Goal: Task Accomplishment & Management: Use online tool/utility

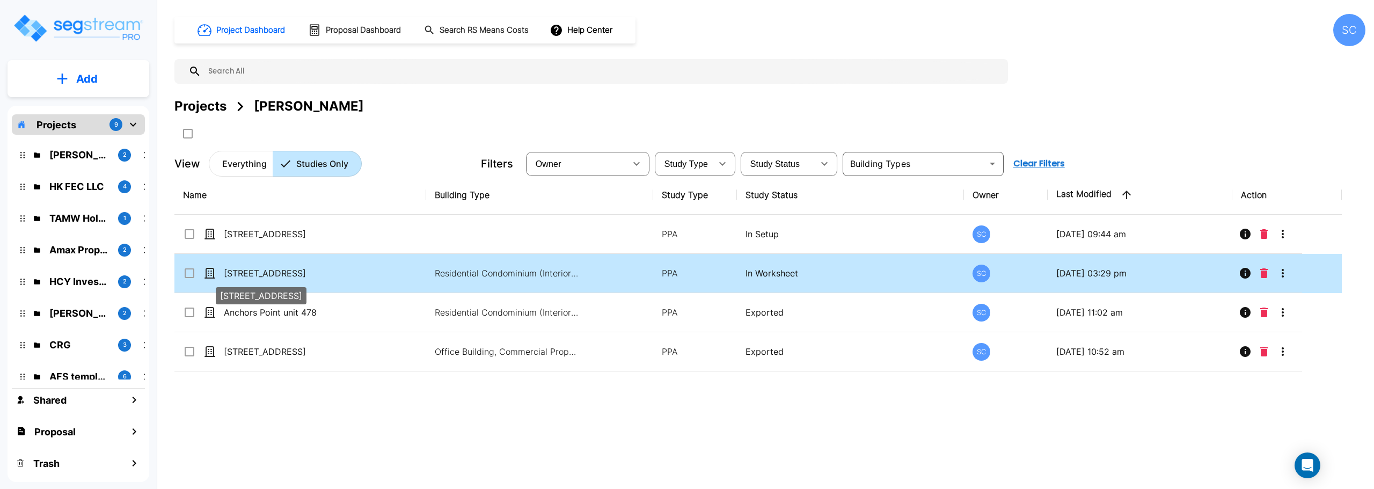
click at [280, 271] on p "11863 State Hwy 13 unit 105" at bounding box center [277, 273] width 107 height 13
click at [283, 271] on p "11863 State Hwy 13 unit 105" at bounding box center [277, 273] width 107 height 13
checkbox input "false"
click at [283, 271] on p "11863 State Hwy 13 unit 105" at bounding box center [277, 273] width 107 height 13
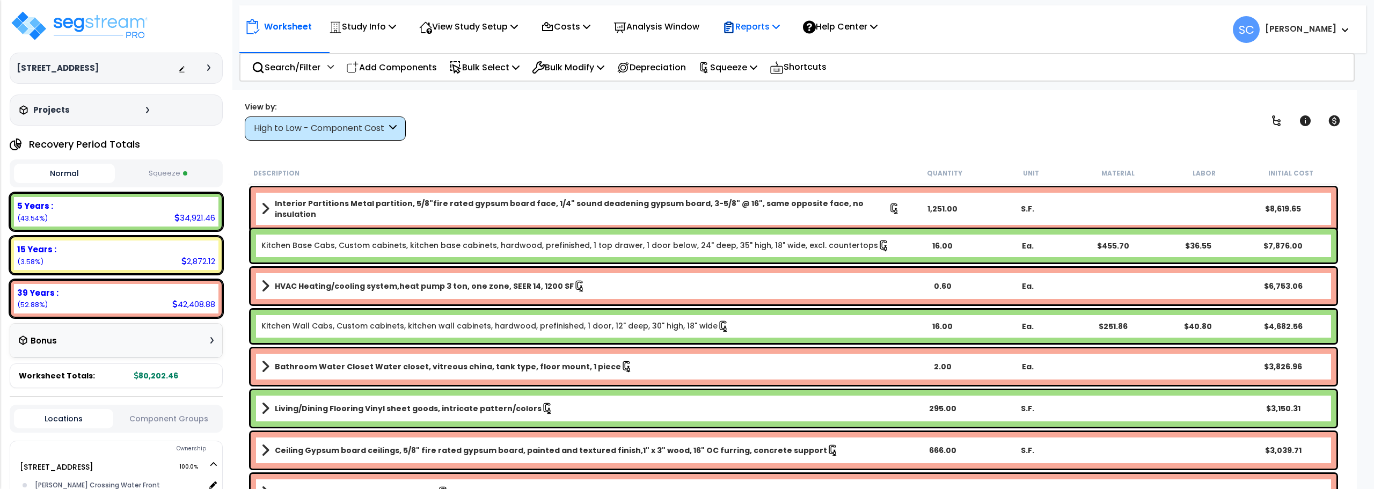
click at [772, 31] on p "Reports" at bounding box center [750, 26] width 57 height 14
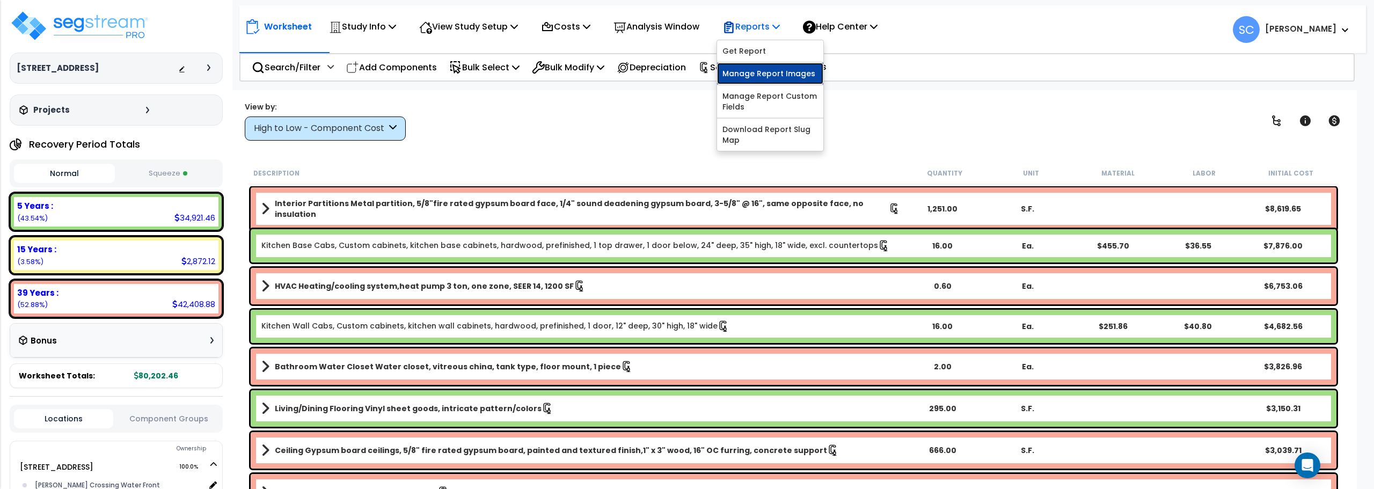
click at [780, 78] on link "Manage Report Images" at bounding box center [770, 73] width 106 height 21
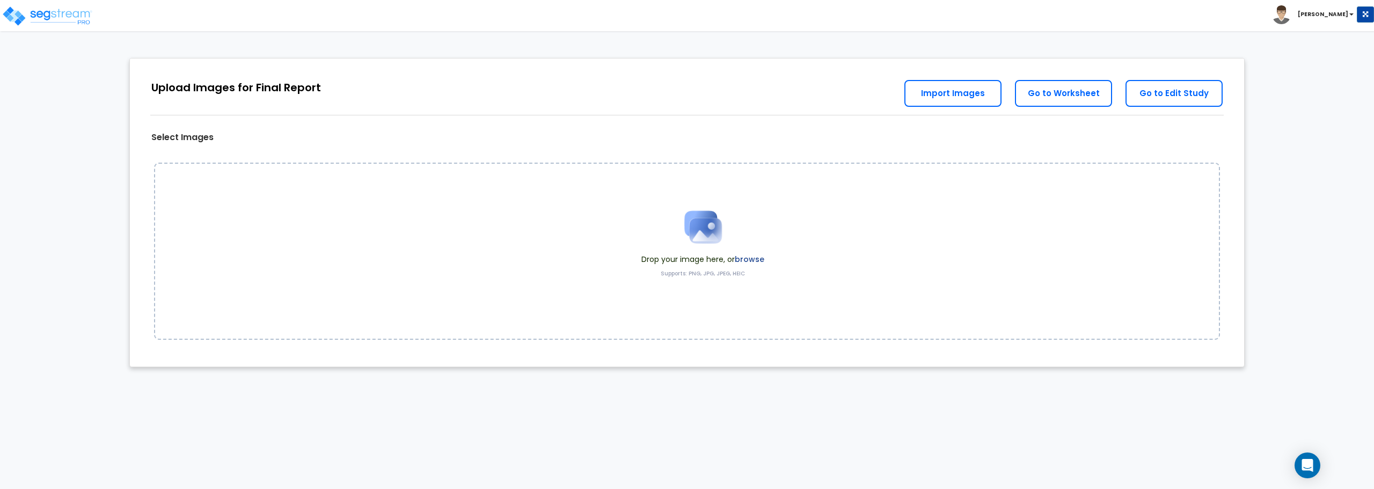
click at [715, 233] on img at bounding box center [703, 227] width 54 height 54
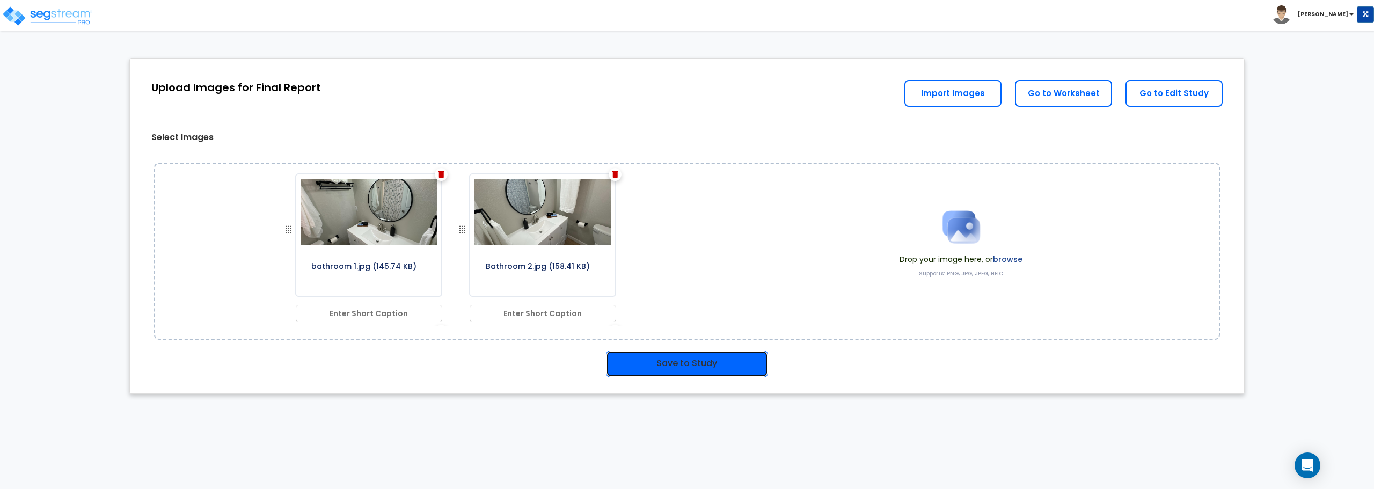
click at [724, 359] on button "Save to Study" at bounding box center [687, 363] width 162 height 27
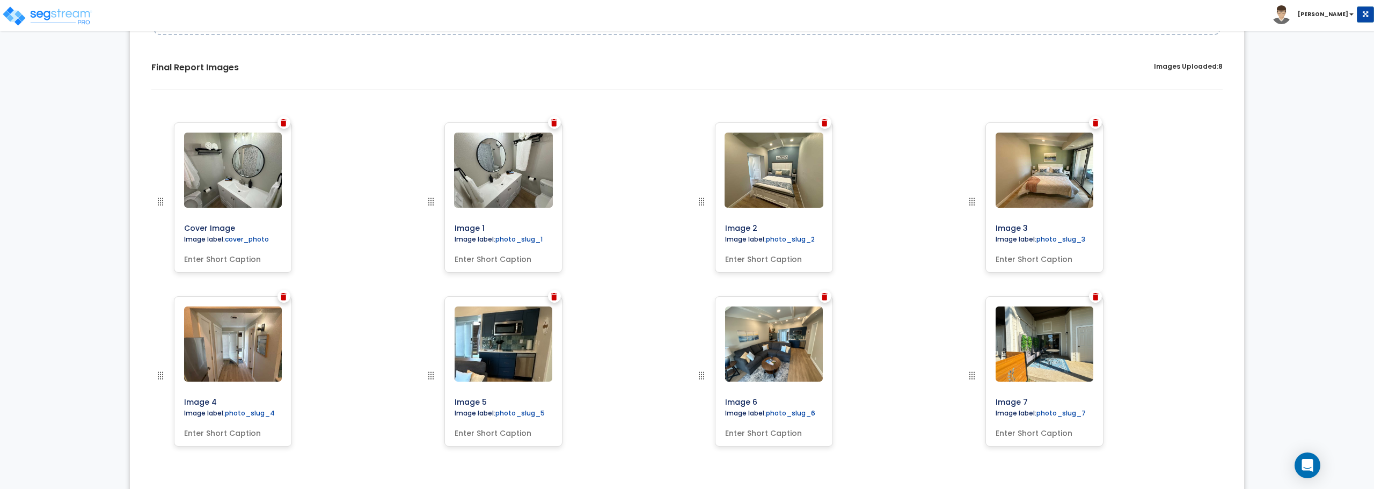
scroll to position [330, 0]
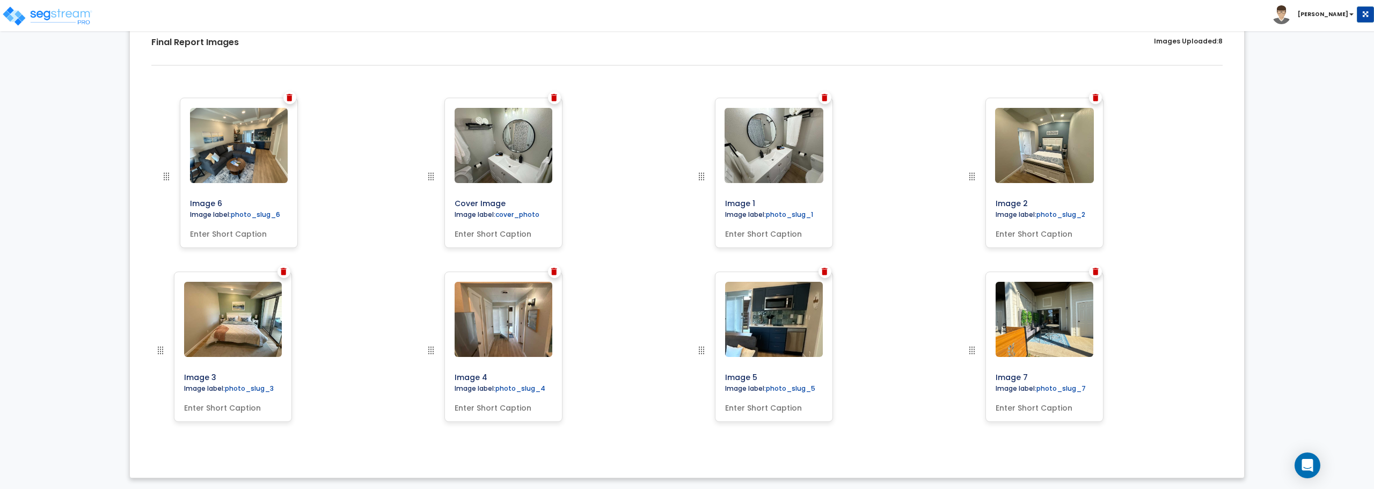
drag, startPoint x: 702, startPoint y: 355, endPoint x: 167, endPoint y: 159, distance: 569.5
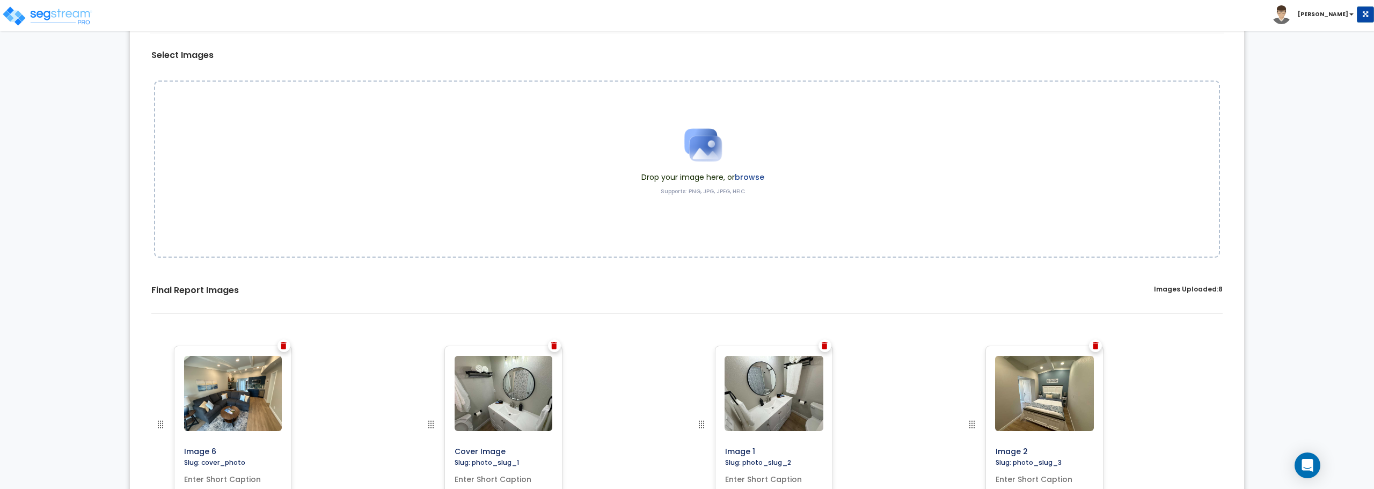
scroll to position [8, 0]
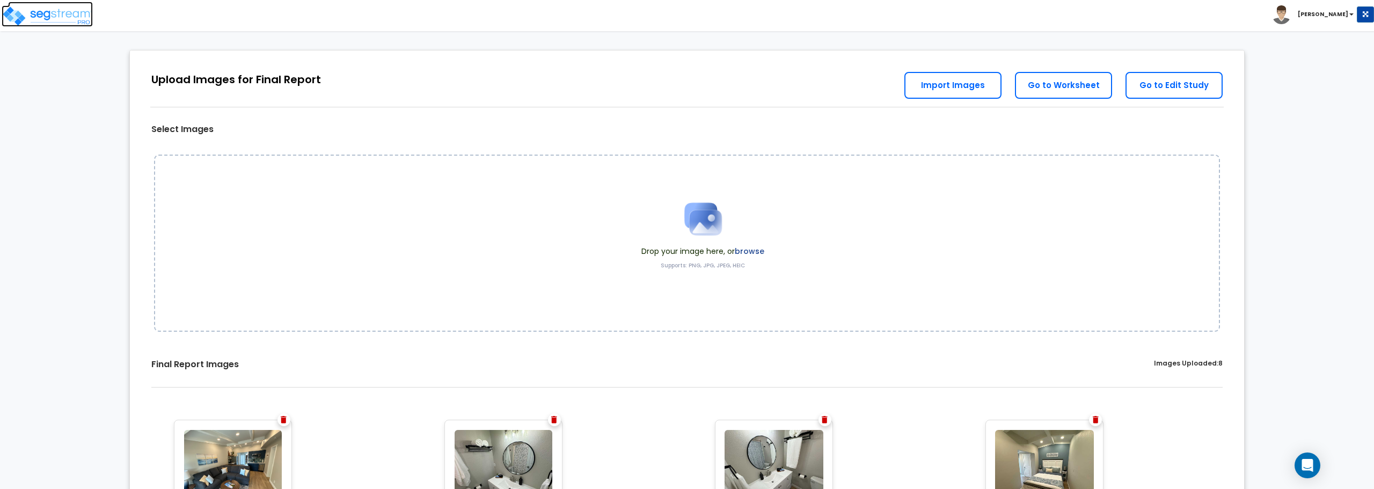
click at [46, 23] on img at bounding box center [47, 15] width 91 height 21
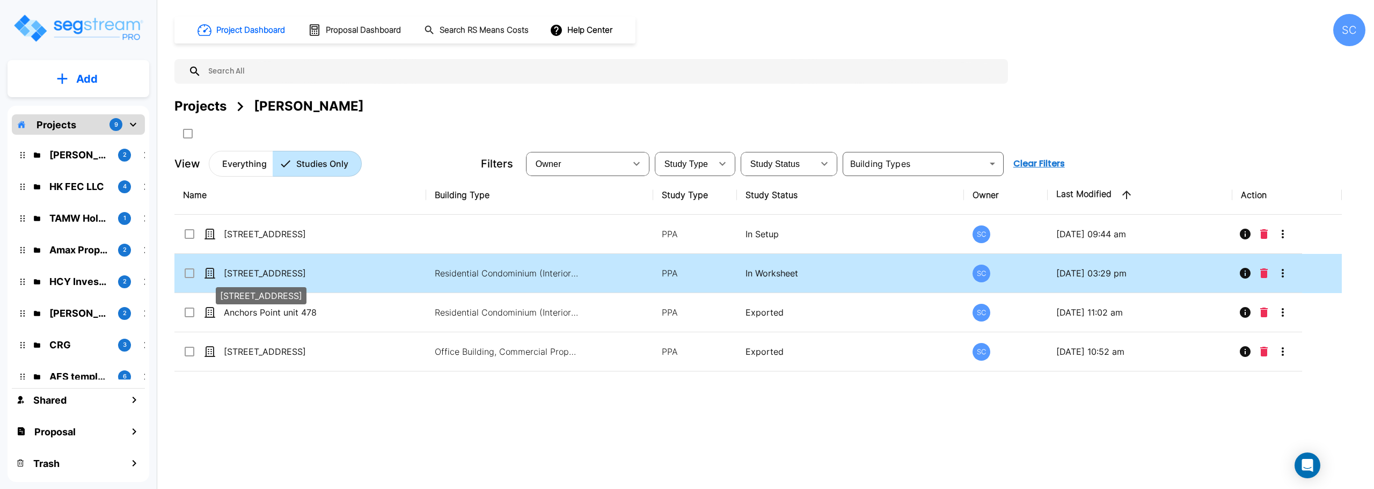
click at [287, 270] on p "[STREET_ADDRESS]" at bounding box center [277, 273] width 107 height 13
checkbox input "true"
click at [287, 270] on p "[STREET_ADDRESS]" at bounding box center [277, 273] width 107 height 13
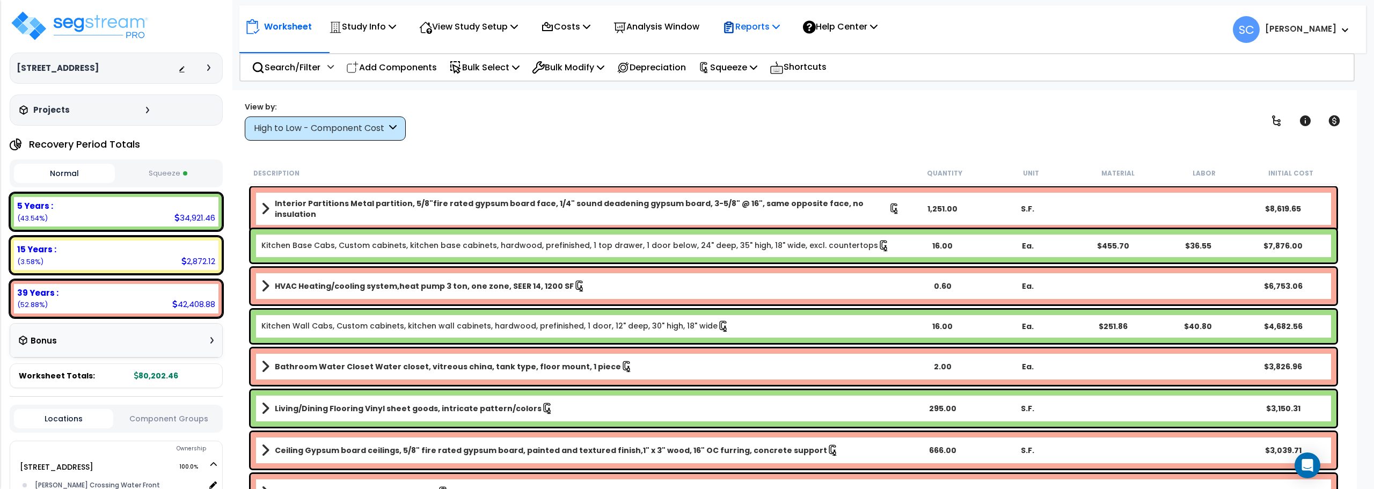
click at [773, 33] on p "Reports" at bounding box center [750, 26] width 57 height 14
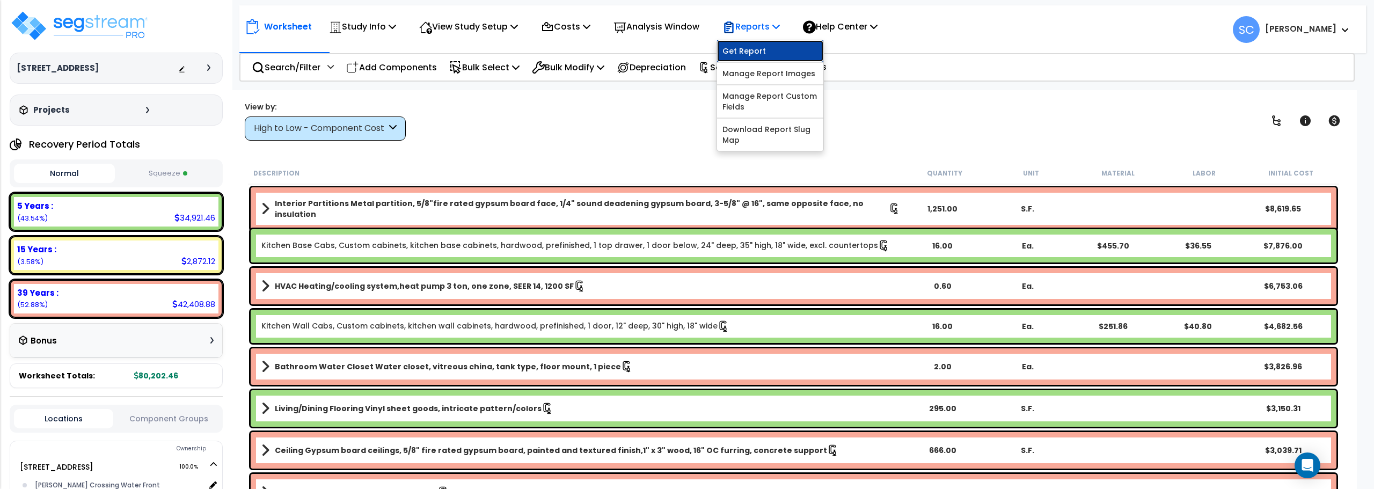
click at [770, 48] on link "Get Report" at bounding box center [770, 50] width 106 height 21
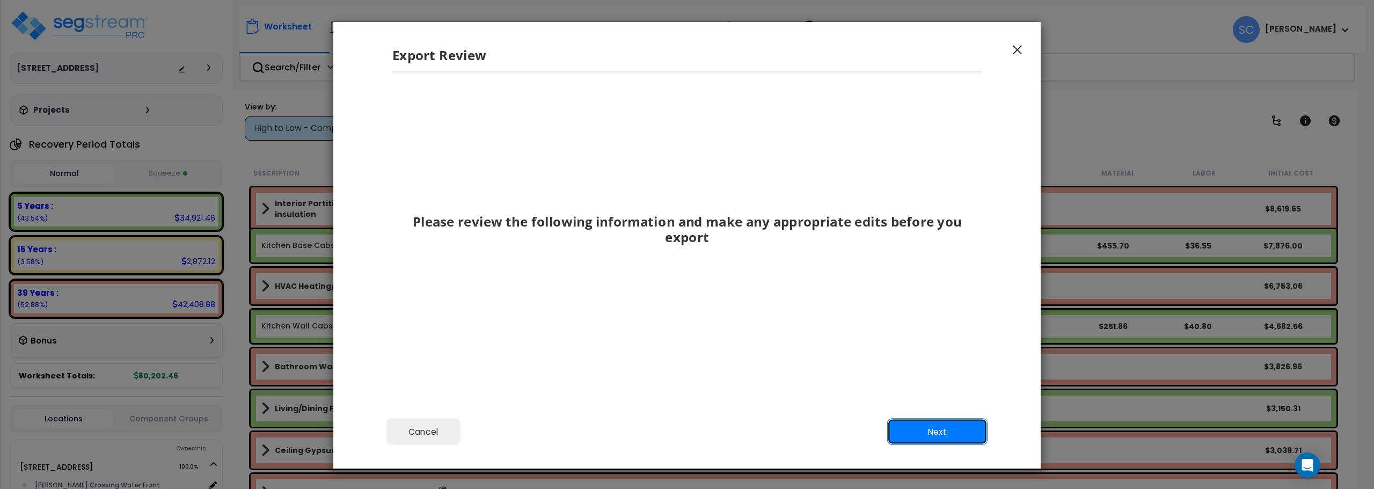
click at [925, 437] on button "Next" at bounding box center [937, 431] width 100 height 27
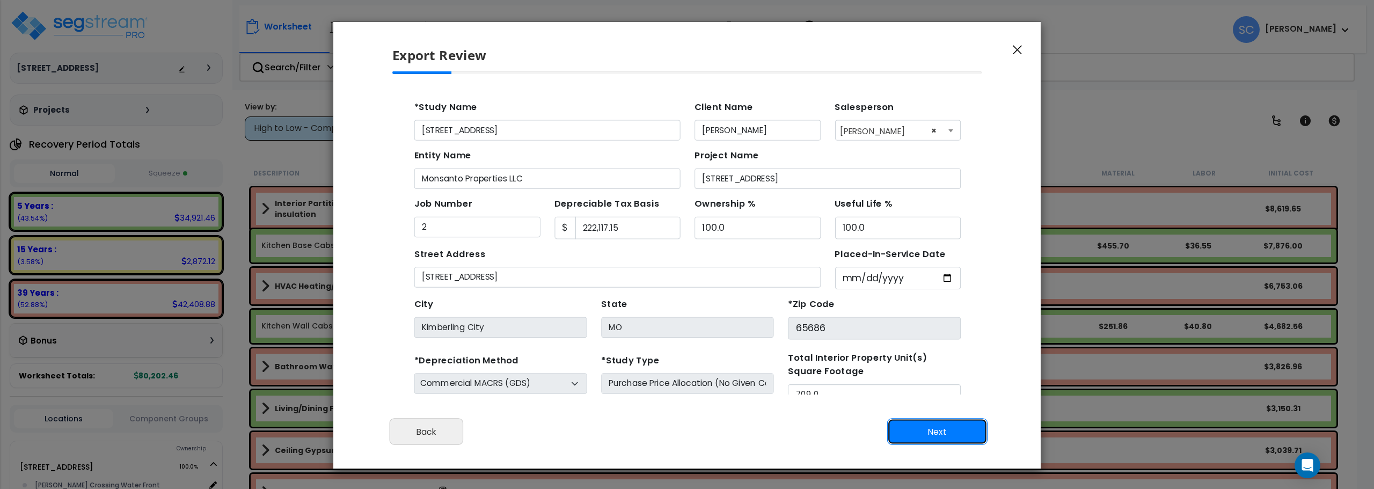
click at [931, 433] on button "Next" at bounding box center [937, 431] width 100 height 27
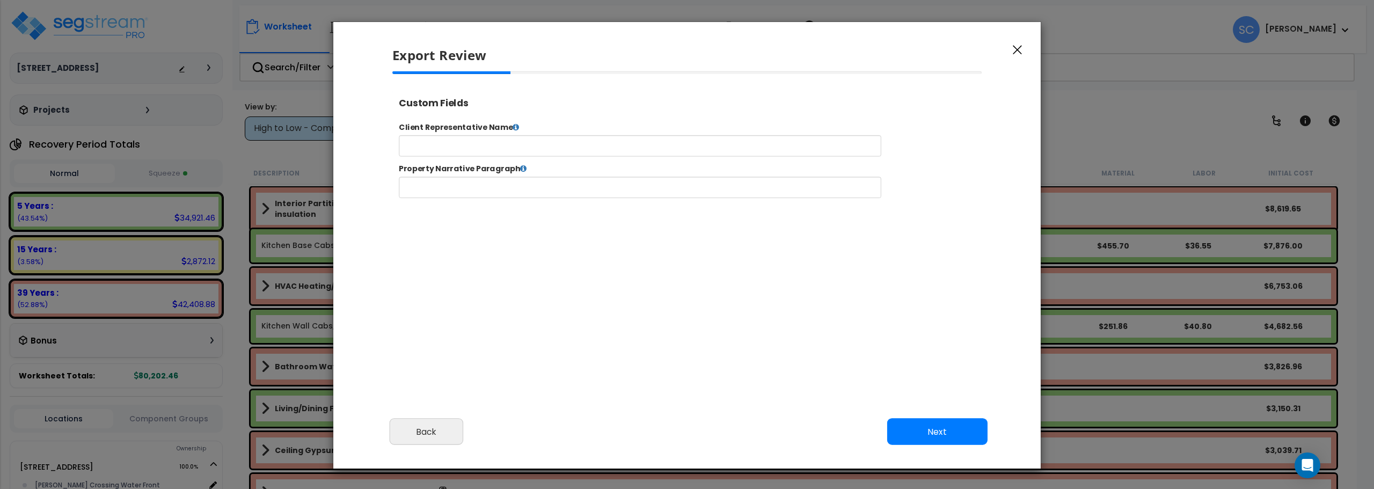
select select "2024"
click at [674, 155] on input "text" at bounding box center [674, 153] width 548 height 24
type input "O"
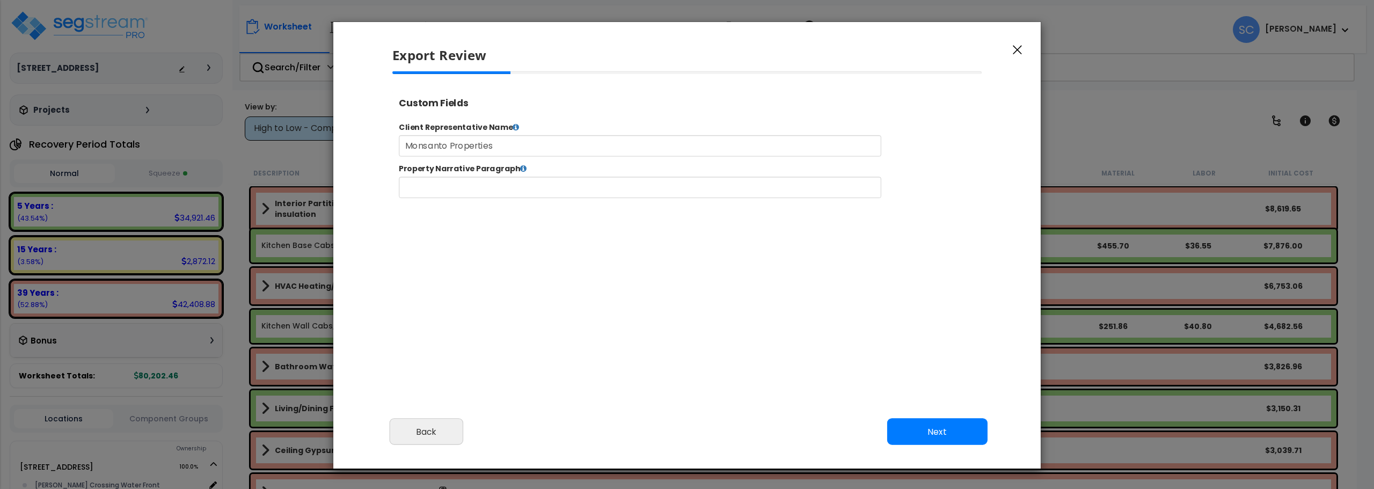
type input "Monsanto Properties"
click at [952, 436] on button "Next" at bounding box center [937, 431] width 100 height 27
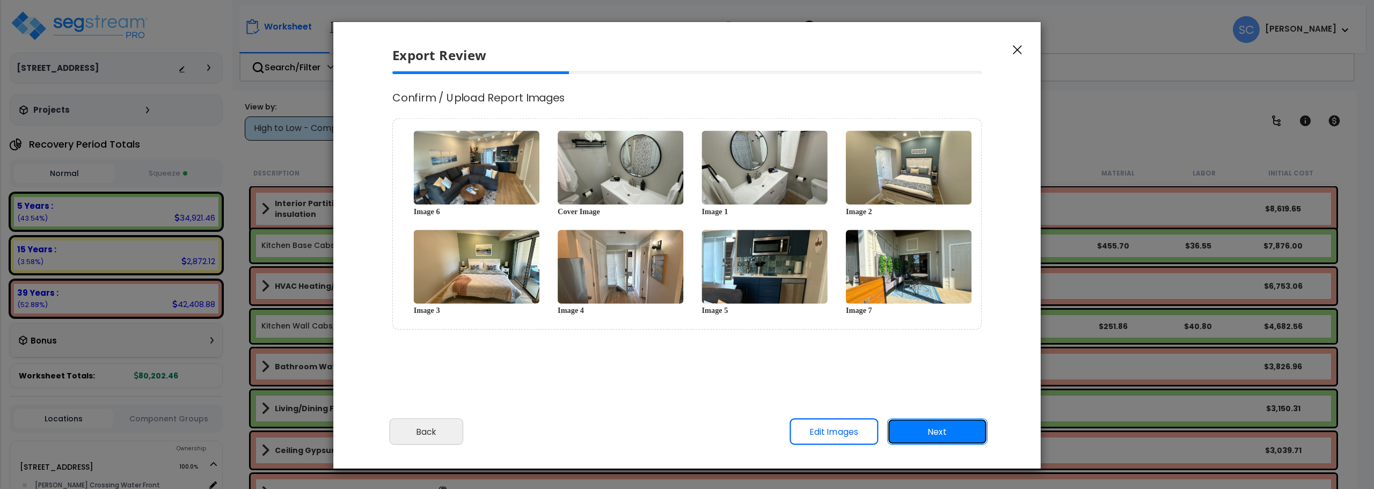
scroll to position [0, 0]
click at [941, 431] on button "Next" at bounding box center [937, 431] width 100 height 27
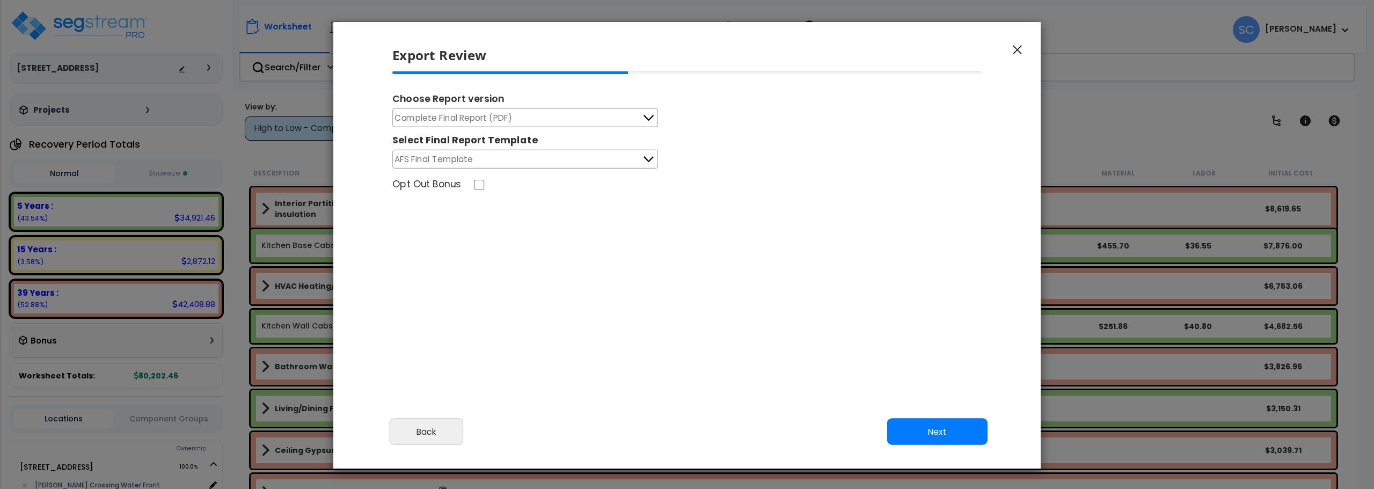
click at [645, 159] on icon at bounding box center [648, 160] width 10 height 6
click at [645, 159] on icon at bounding box center [648, 159] width 10 height 6
click at [645, 110] on button "Complete Final Report (PDF)" at bounding box center [525, 117] width 266 height 19
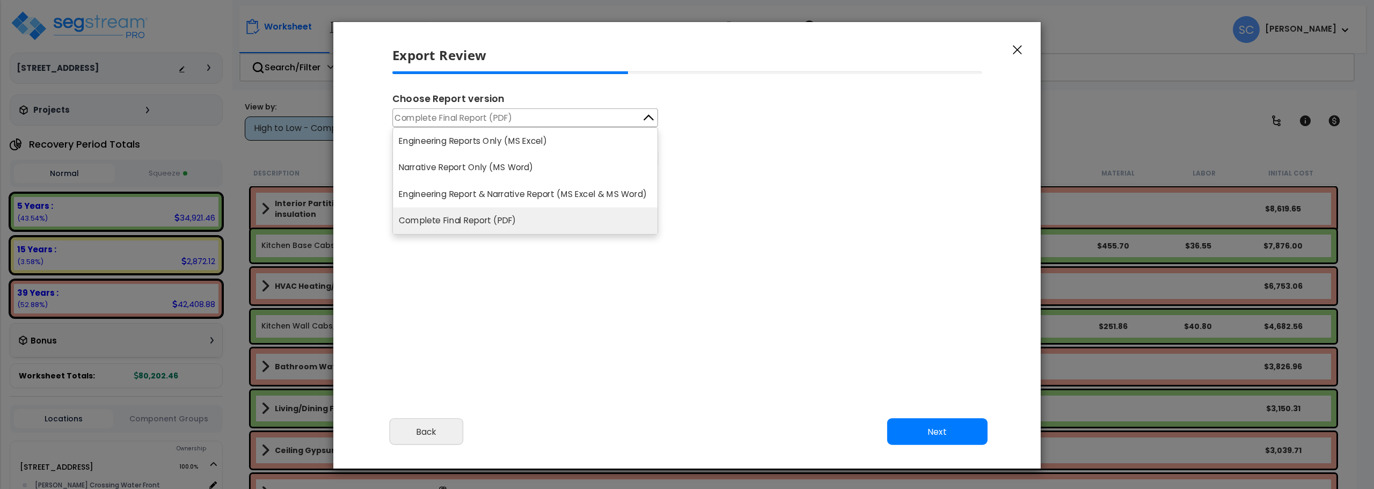
click at [645, 110] on button "Complete Final Report (PDF)" at bounding box center [525, 117] width 266 height 19
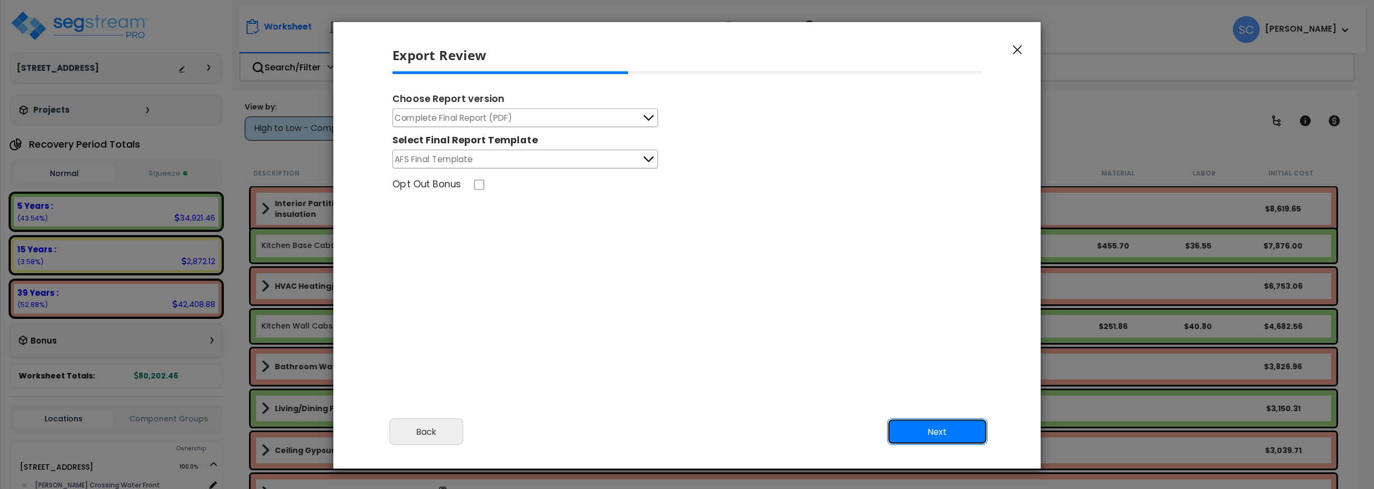
click at [942, 423] on button "Next" at bounding box center [937, 431] width 100 height 27
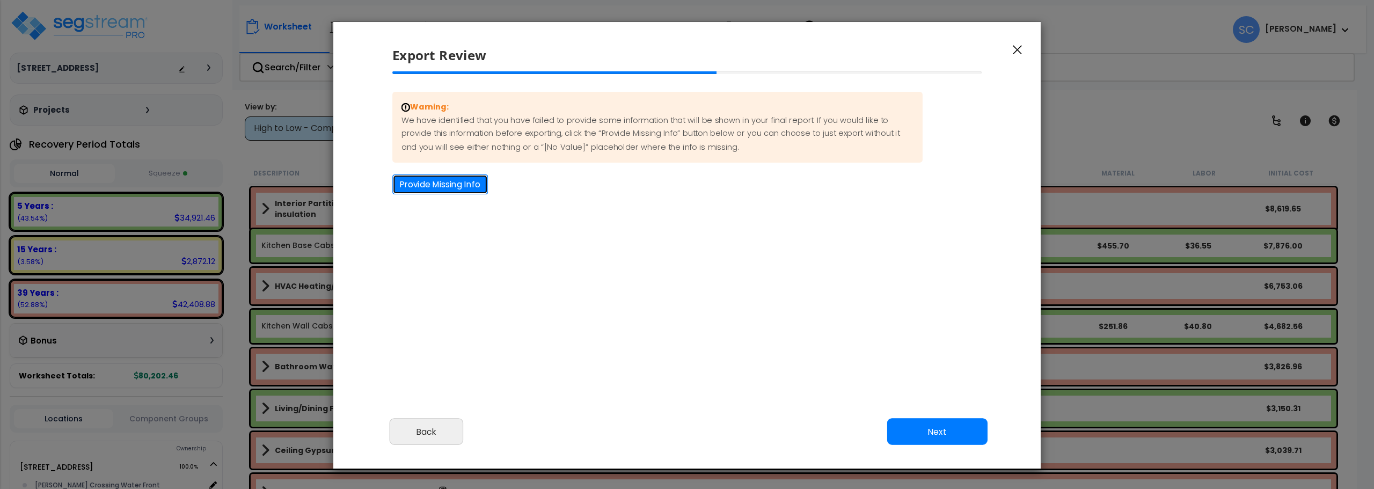
click at [452, 184] on button "Provide Missing Info" at bounding box center [440, 184] width 96 height 20
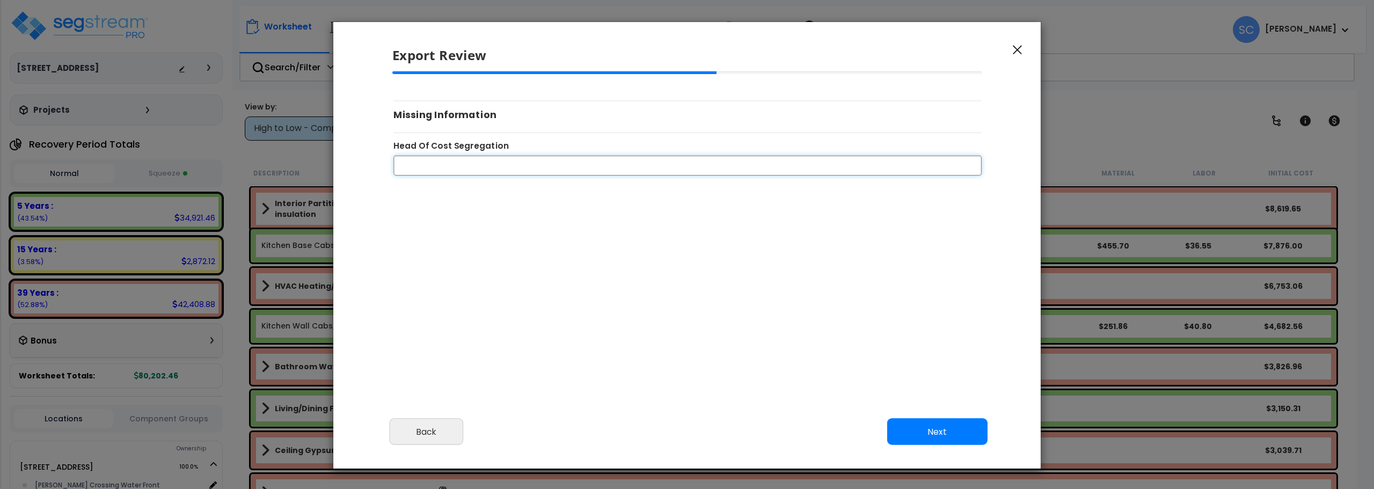
click at [505, 156] on input "Head Of Cost Segregation" at bounding box center [687, 165] width 588 height 20
type input "[PERSON_NAME]"
click at [956, 433] on button "Next" at bounding box center [937, 431] width 100 height 27
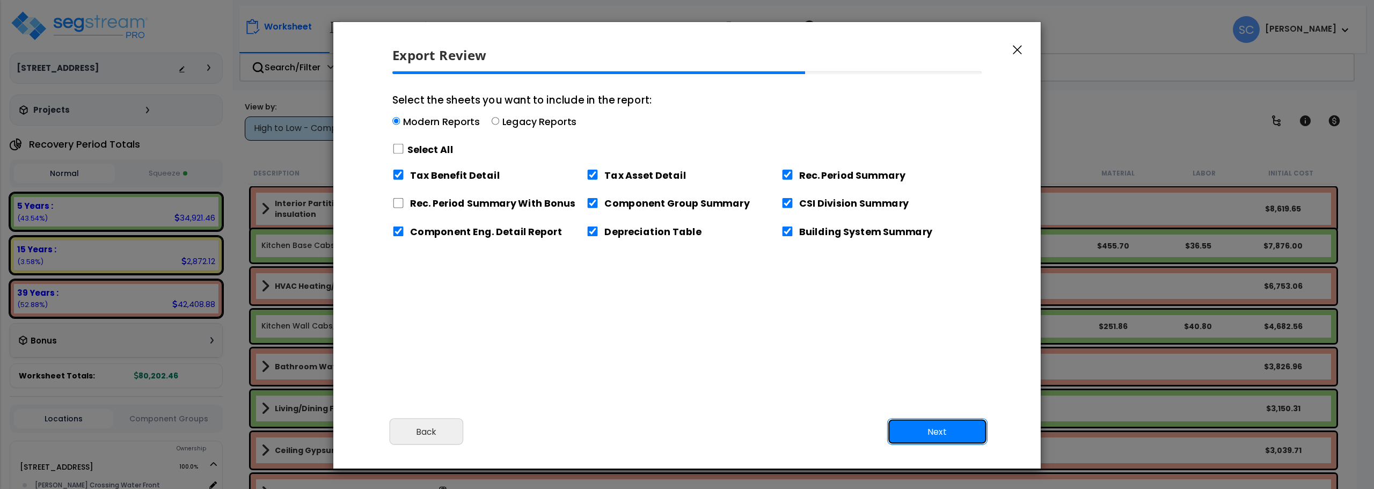
click at [951, 436] on button "Next" at bounding box center [937, 431] width 100 height 27
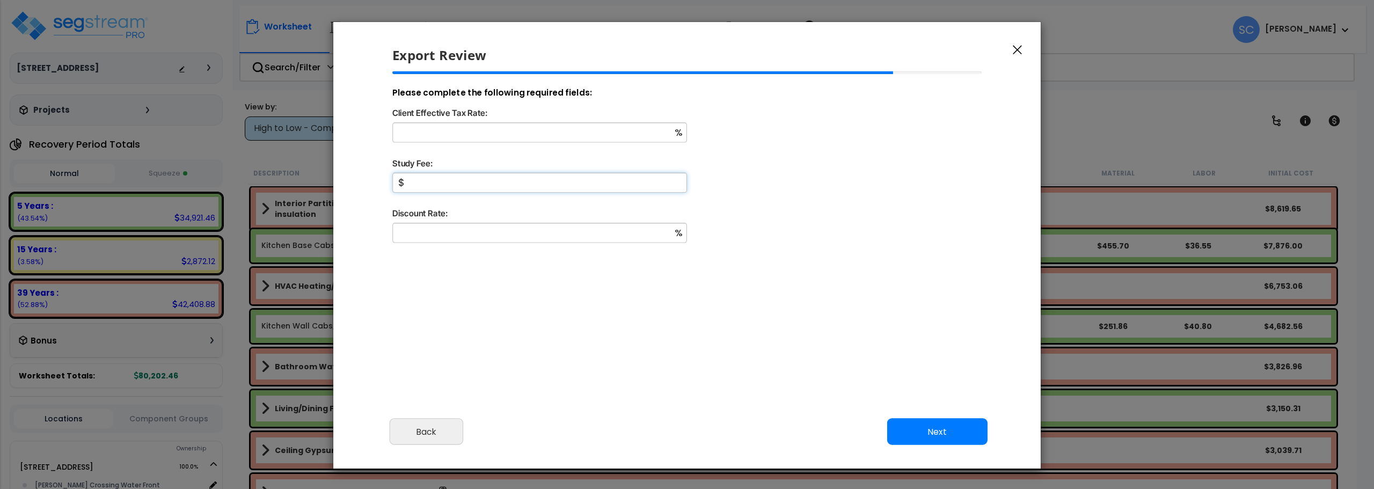
click at [463, 180] on input "Study Fee:" at bounding box center [539, 183] width 295 height 20
type input "800"
click at [932, 425] on button "Next" at bounding box center [937, 431] width 100 height 27
click at [515, 136] on input "Client Effective Tax Rate:" at bounding box center [539, 132] width 295 height 20
click at [466, 129] on input "Client Effective Tax Rate:" at bounding box center [539, 132] width 295 height 20
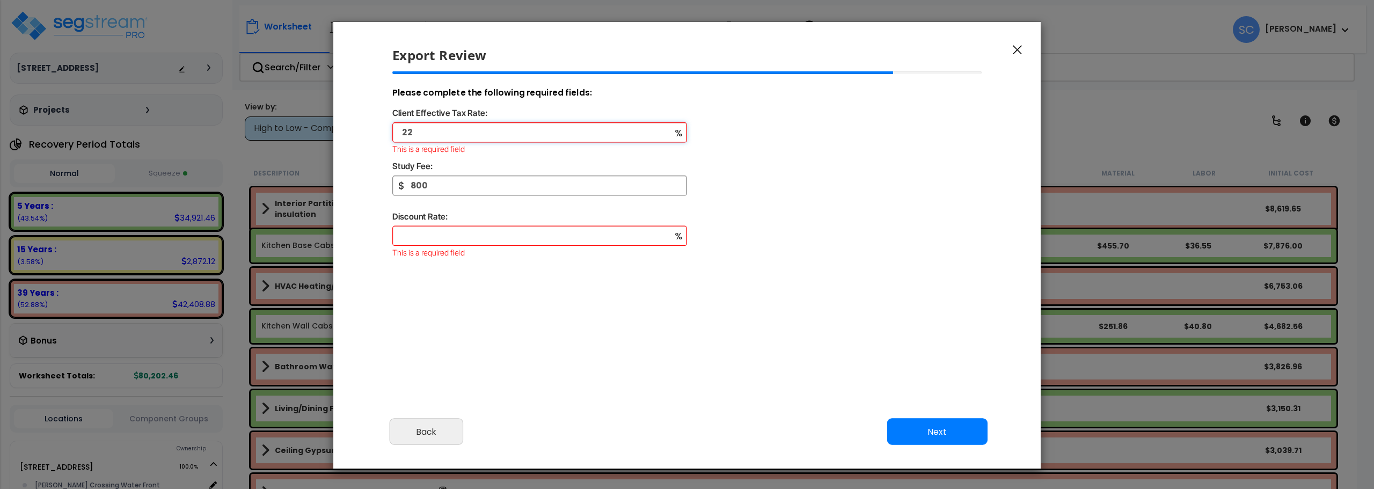
type input "22"
click at [420, 233] on input "Discount Rate:" at bounding box center [539, 236] width 295 height 20
type input "60"
click at [921, 441] on button "Next" at bounding box center [937, 431] width 100 height 27
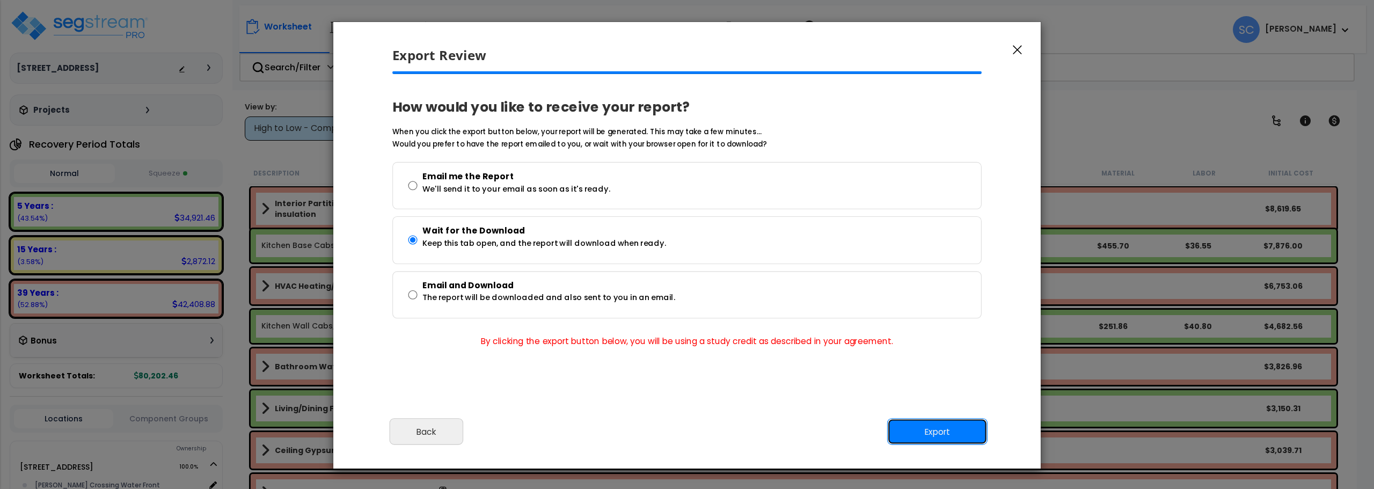
click at [943, 435] on button "Export" at bounding box center [937, 431] width 100 height 27
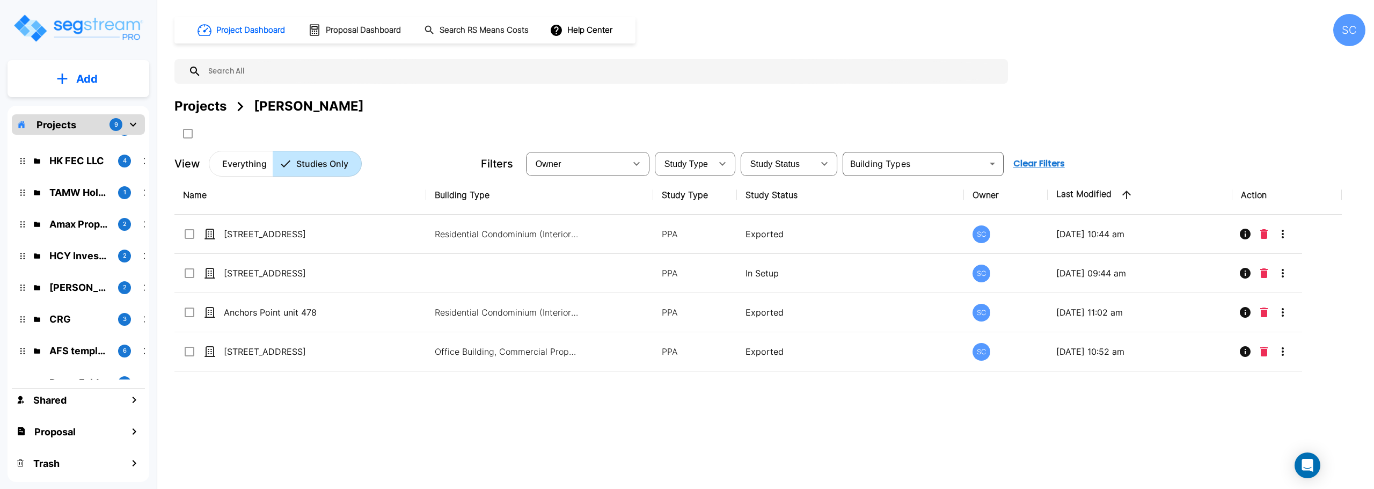
scroll to position [40, 0]
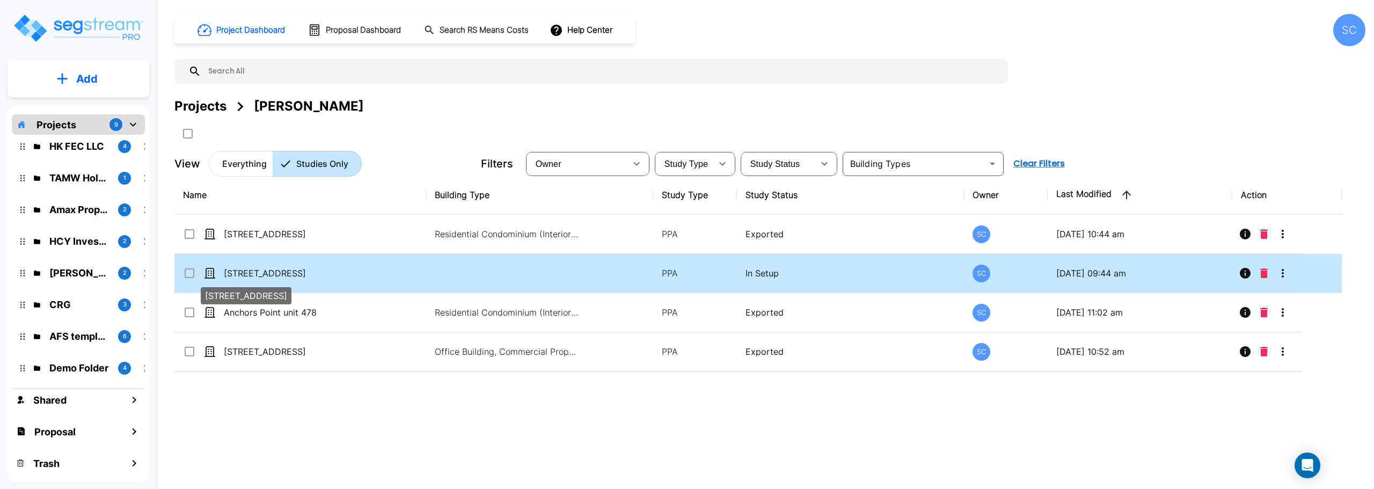
click at [283, 269] on p "371 Anchors Point LN Unit 444-445" at bounding box center [277, 273] width 107 height 13
checkbox input "true"
click at [283, 269] on p "371 Anchors Point LN Unit 444-445" at bounding box center [277, 273] width 107 height 13
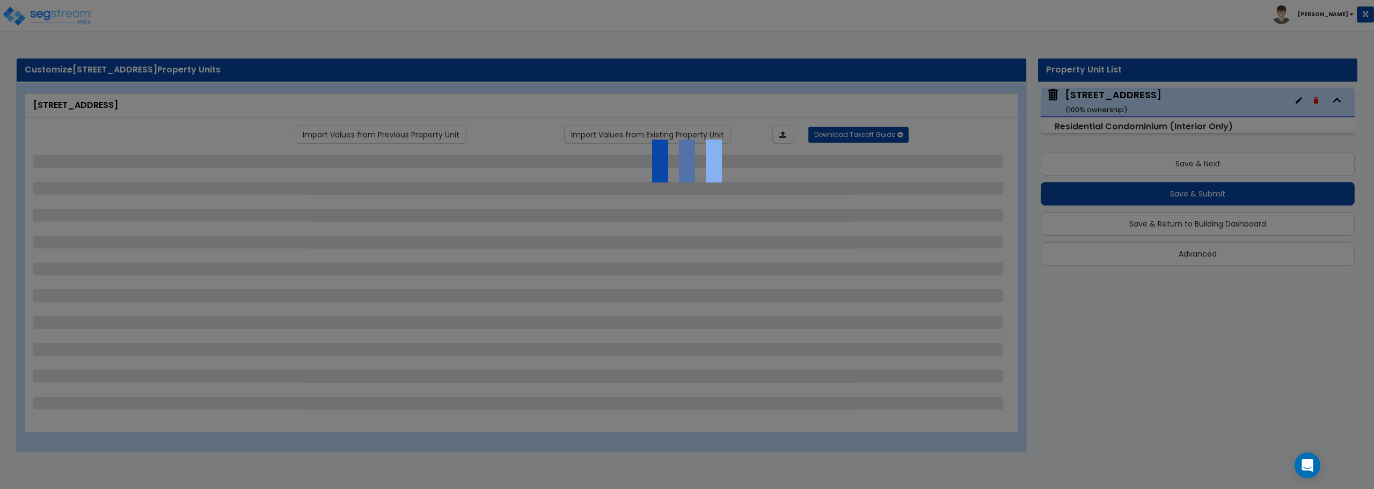
select select "1"
